Goal: Check status: Check status

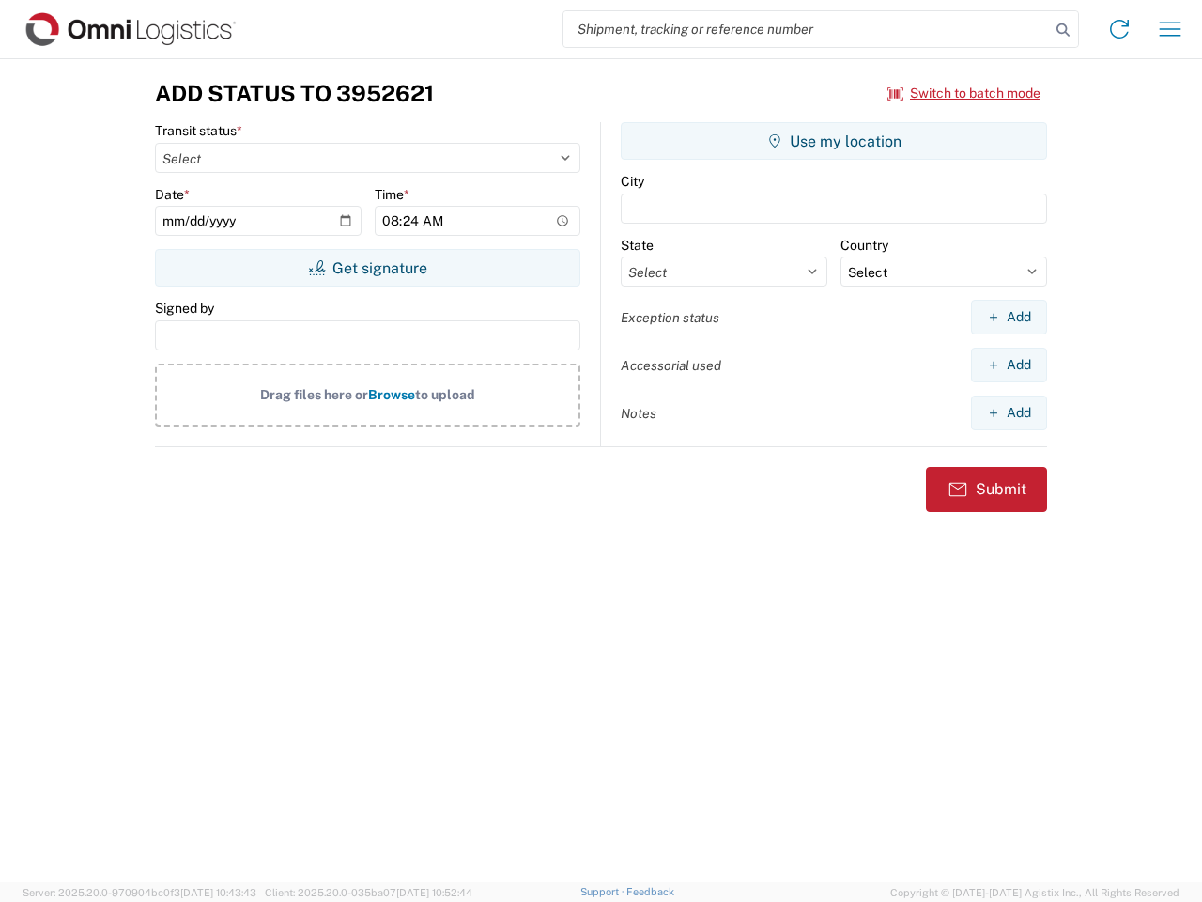
click at [807, 29] on input "search" at bounding box center [807, 29] width 487 height 36
click at [1063, 30] on icon at bounding box center [1063, 30] width 26 height 26
click at [1120, 29] on icon at bounding box center [1120, 29] width 30 height 30
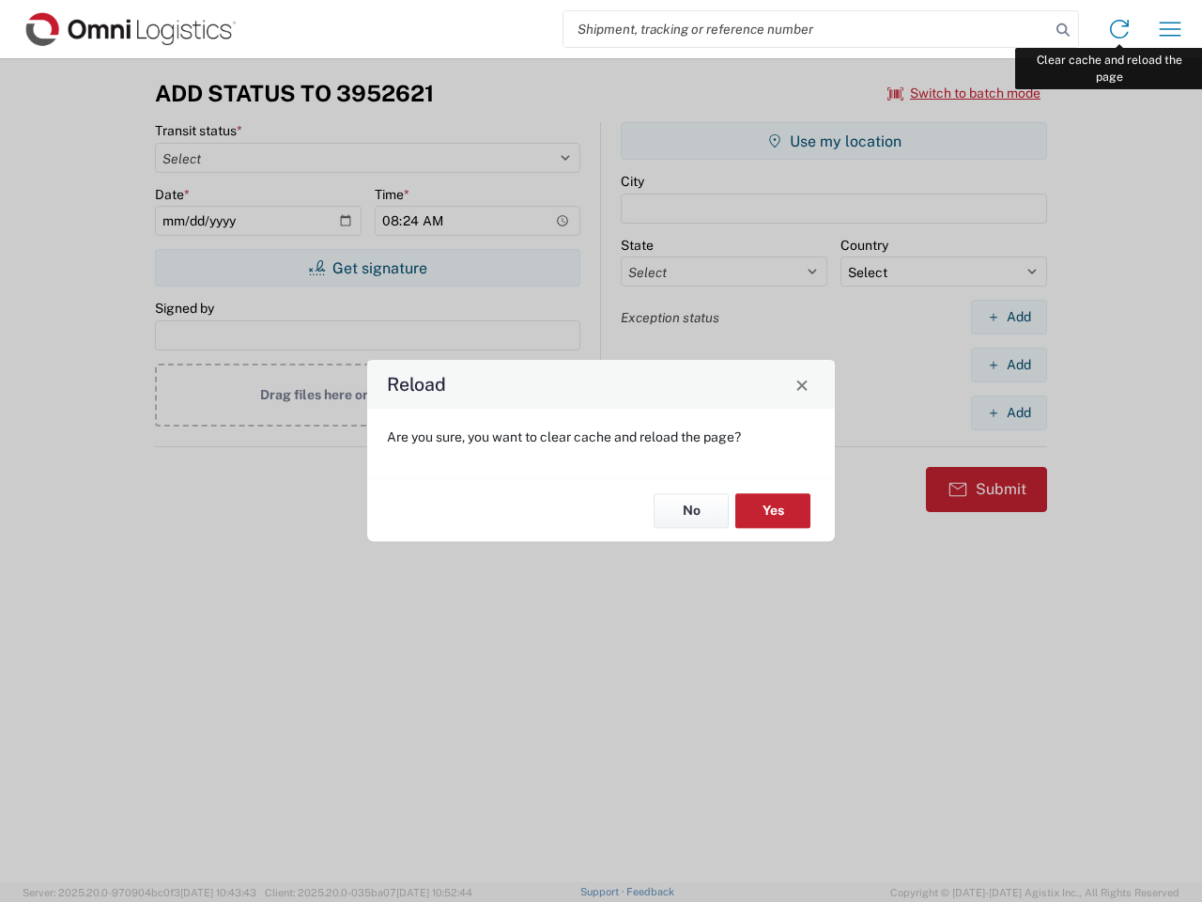
click at [1170, 29] on div "Reload Are you sure, you want to clear cache and reload the page? No Yes" at bounding box center [601, 451] width 1202 height 902
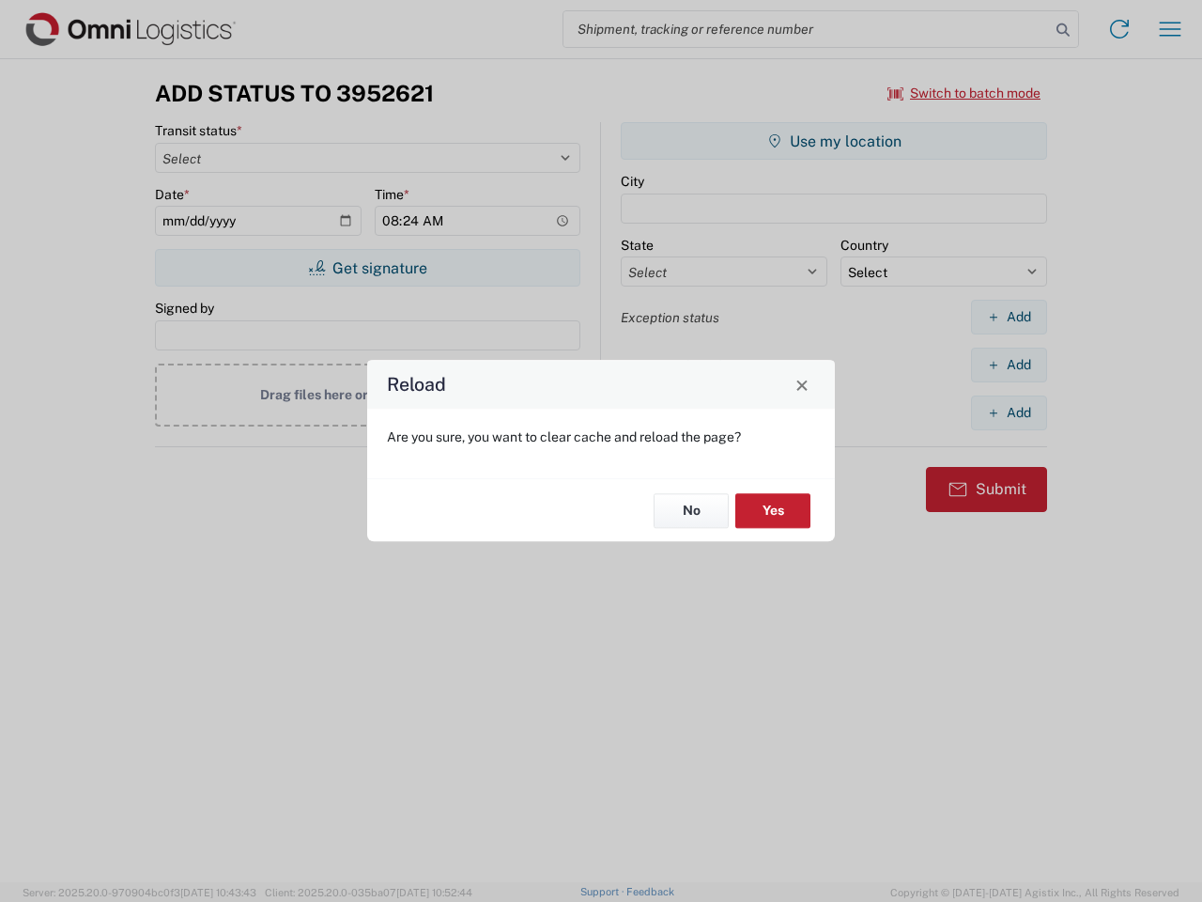
click at [965, 93] on div "Reload Are you sure, you want to clear cache and reload the page? No Yes" at bounding box center [601, 451] width 1202 height 902
click at [367, 268] on div "Reload Are you sure, you want to clear cache and reload the page? No Yes" at bounding box center [601, 451] width 1202 height 902
click at [834, 141] on div "Reload Are you sure, you want to clear cache and reload the page? No Yes" at bounding box center [601, 451] width 1202 height 902
click at [1009, 317] on div "Reload Are you sure, you want to clear cache and reload the page? No Yes" at bounding box center [601, 451] width 1202 height 902
click at [1009, 364] on div "Reload Are you sure, you want to clear cache and reload the page? No Yes" at bounding box center [601, 451] width 1202 height 902
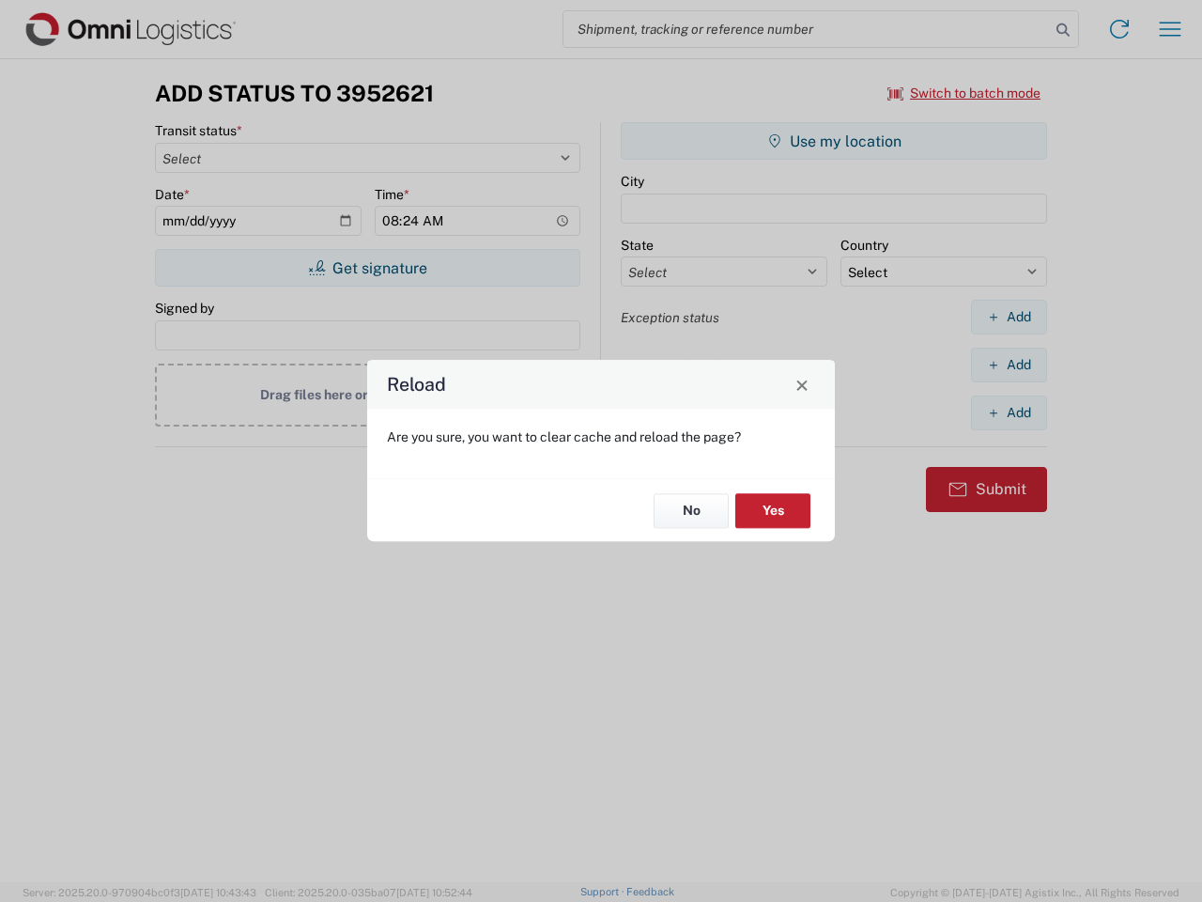
click at [1009, 412] on div "Reload Are you sure, you want to clear cache and reload the page? No Yes" at bounding box center [601, 451] width 1202 height 902
